Goal: Check status: Check status

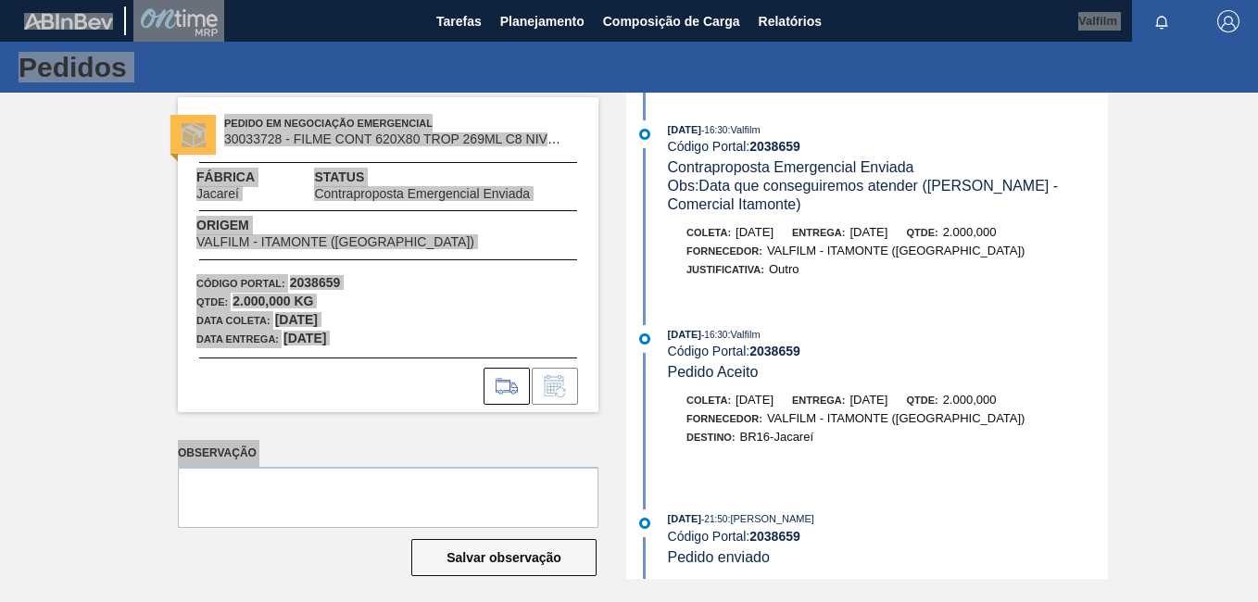
scroll to position [174, 0]
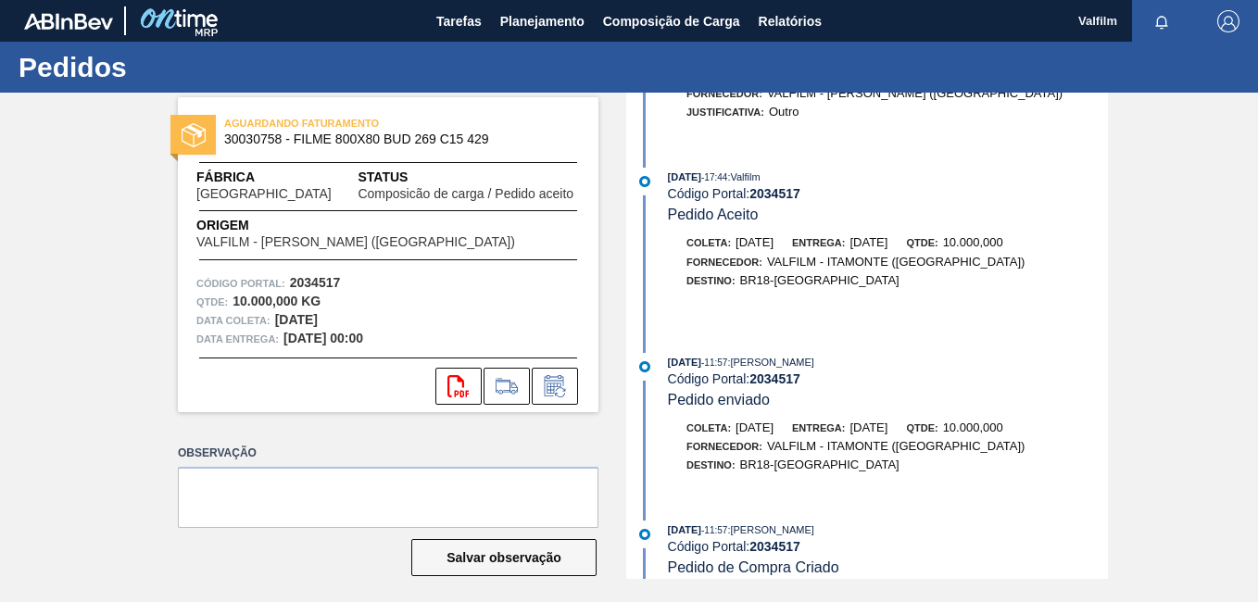
scroll to position [901, 0]
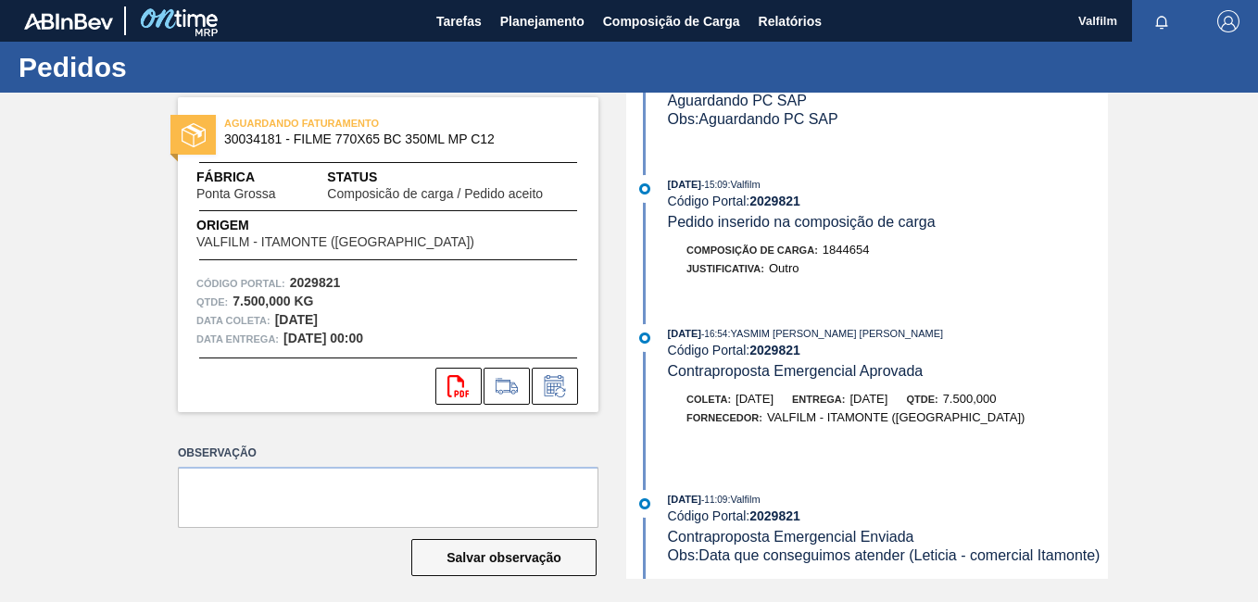
scroll to position [371, 0]
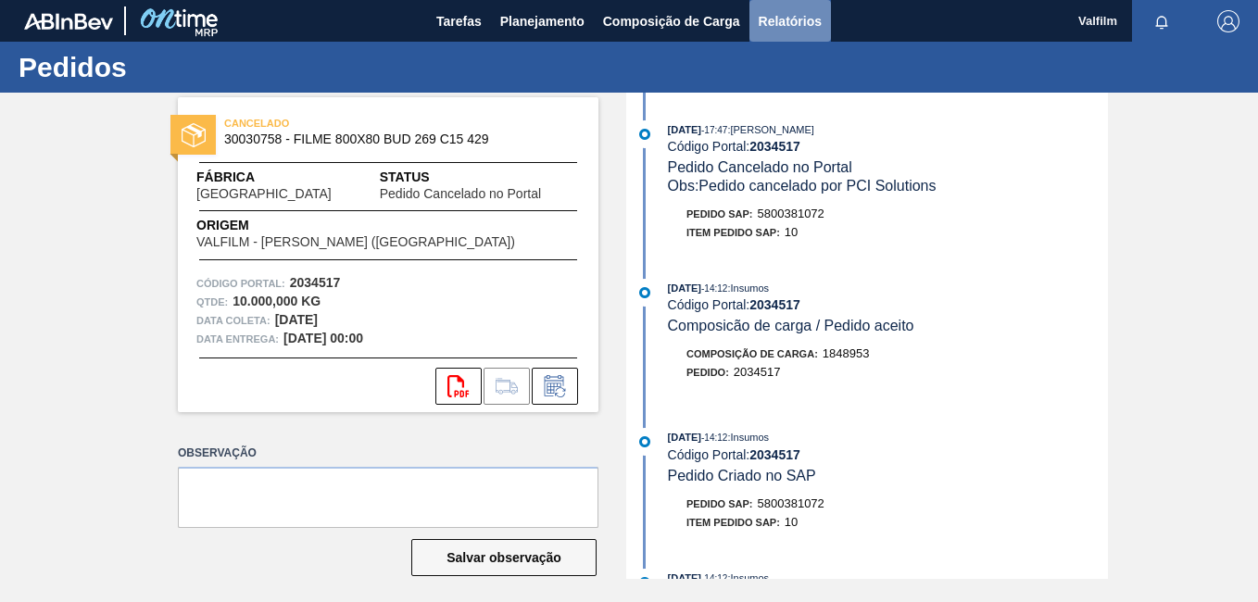
click at [770, 20] on span "Relatórios" at bounding box center [790, 21] width 63 height 22
